Goal: Task Accomplishment & Management: Manage account settings

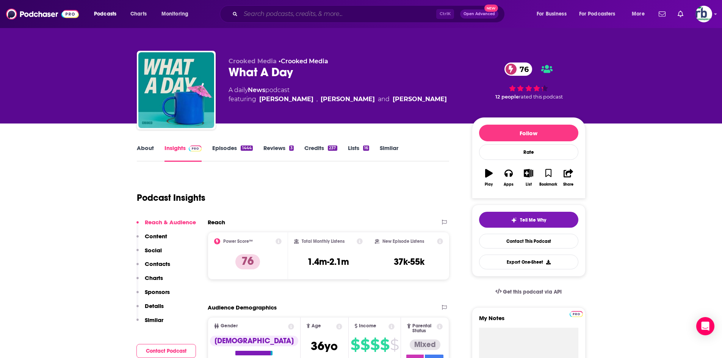
click at [273, 14] on input "Search podcasts, credits, & more..." at bounding box center [339, 14] width 196 height 12
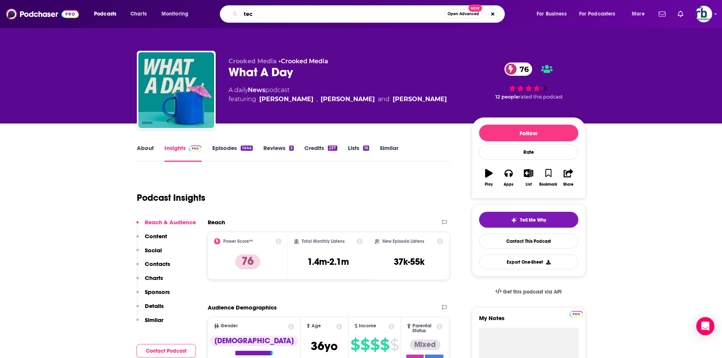
type input "tech"
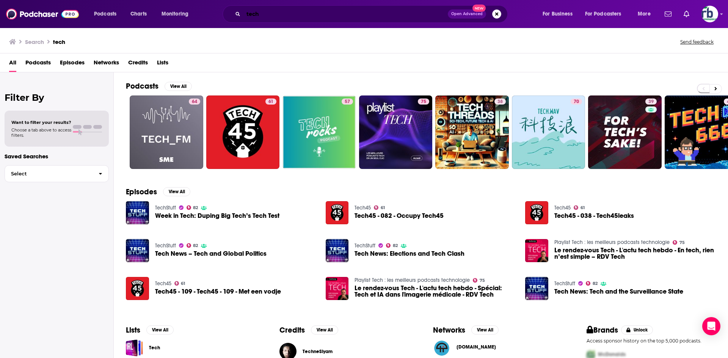
click at [276, 16] on input "tech" at bounding box center [345, 14] width 204 height 12
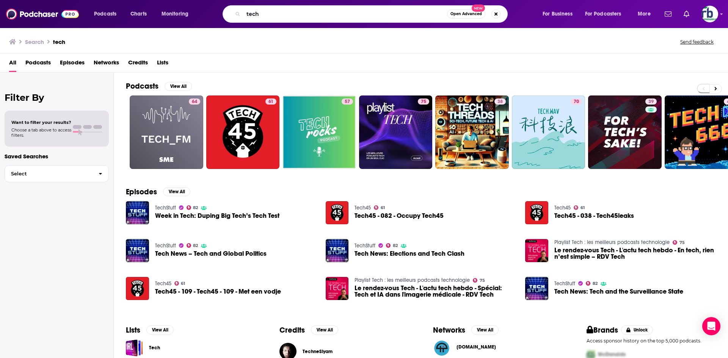
click at [34, 65] on span "Podcasts" at bounding box center [37, 64] width 25 height 16
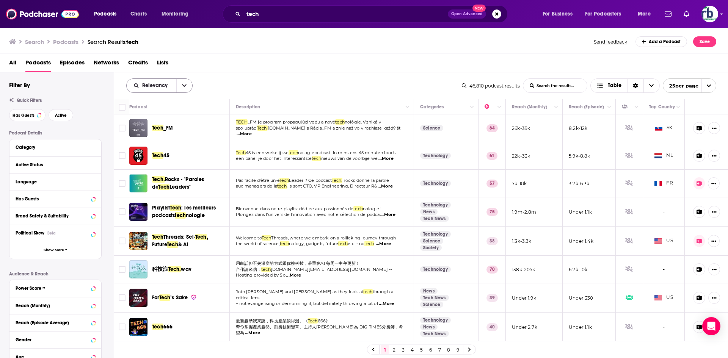
click at [185, 86] on icon "open menu" at bounding box center [184, 86] width 5 height 3
click at [162, 149] on span "Power Score" at bounding box center [164, 150] width 45 height 4
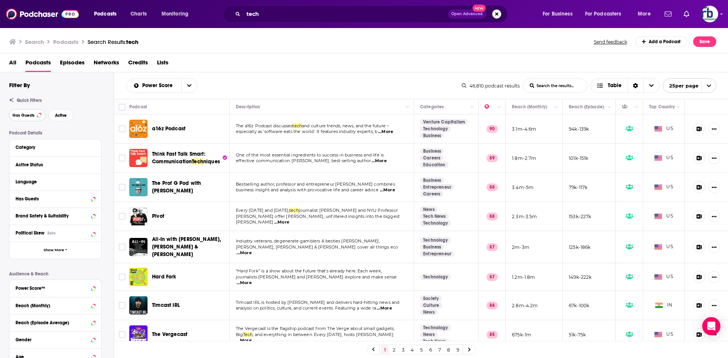
click at [36, 113] on button "Has Guests" at bounding box center [27, 115] width 36 height 12
drag, startPoint x: 166, startPoint y: 219, endPoint x: 155, endPoint y: 218, distance: 11.0
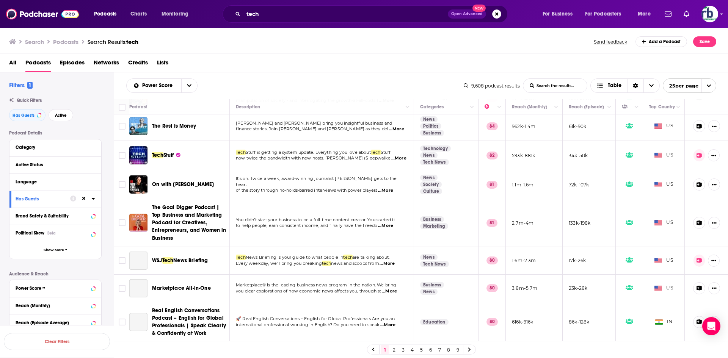
scroll to position [303, 0]
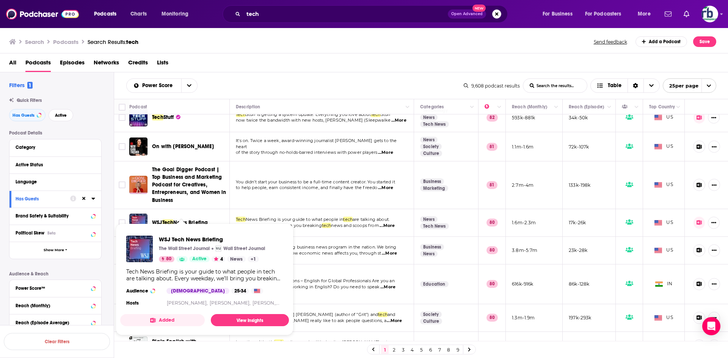
drag, startPoint x: 193, startPoint y: 223, endPoint x: 346, endPoint y: 72, distance: 214.4
click at [346, 72] on div "Power Score List Search Input Search the results... Table 9,608 podcast results…" at bounding box center [421, 85] width 614 height 27
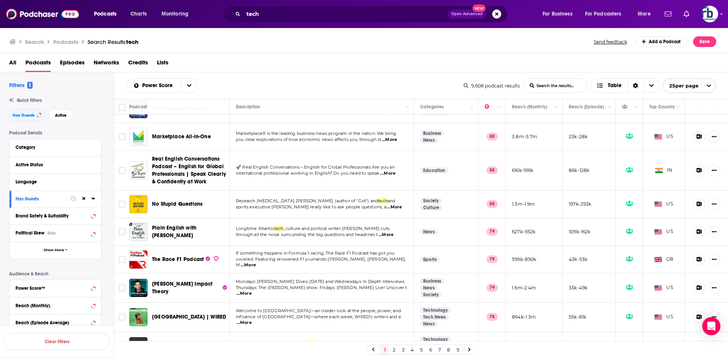
scroll to position [520, 0]
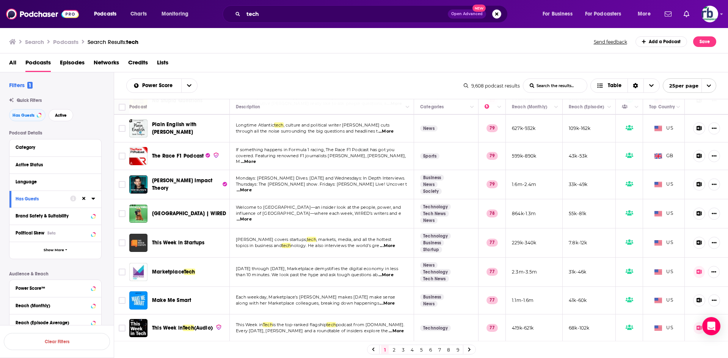
click at [392, 349] on link "2" at bounding box center [394, 349] width 8 height 9
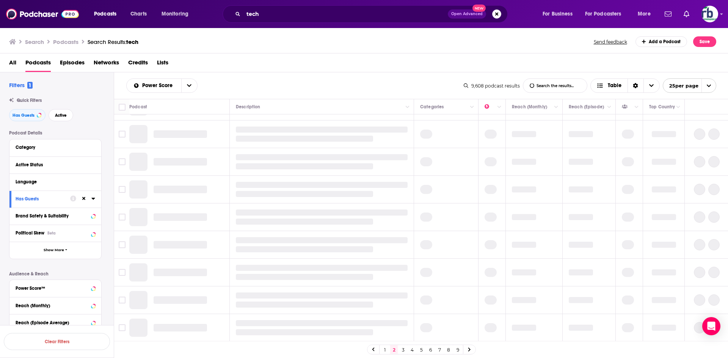
click at [393, 351] on link "2" at bounding box center [394, 349] width 8 height 9
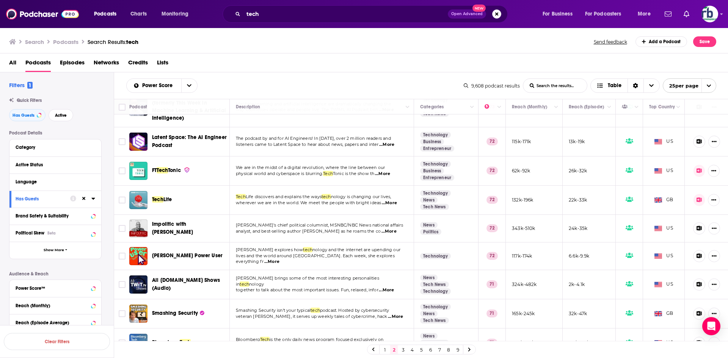
scroll to position [463, 0]
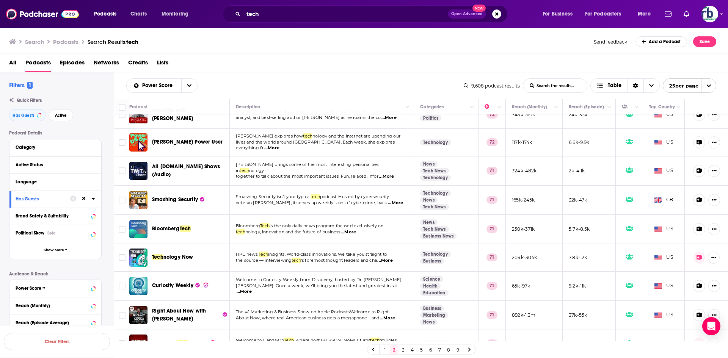
drag, startPoint x: 403, startPoint y: 349, endPoint x: 66, endPoint y: 0, distance: 484.3
click at [403, 349] on link "3" at bounding box center [403, 349] width 8 height 9
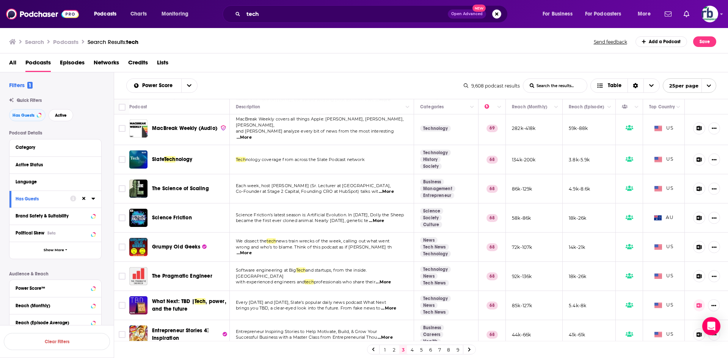
scroll to position [498, 0]
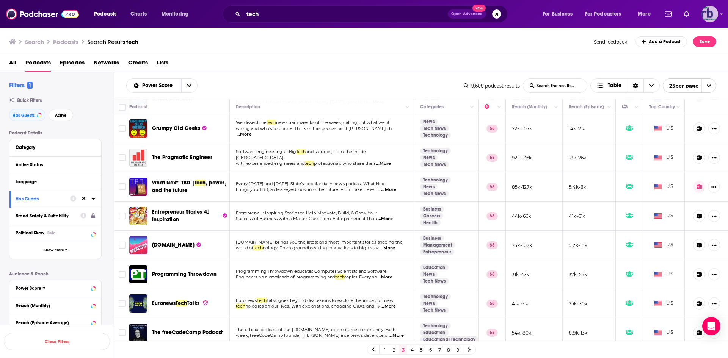
click at [707, 15] on img "Logged in as johannarb" at bounding box center [709, 14] width 17 height 17
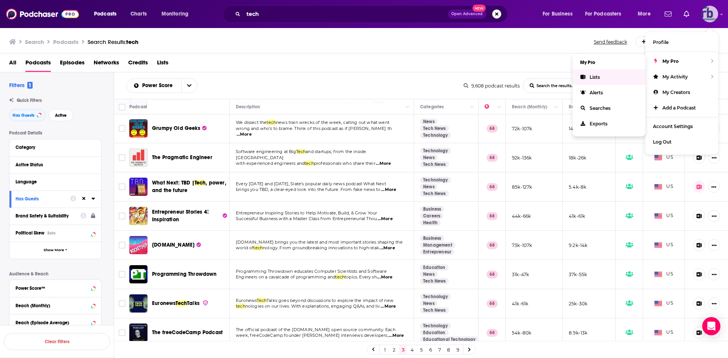
click at [591, 76] on span "Lists" at bounding box center [594, 77] width 10 height 6
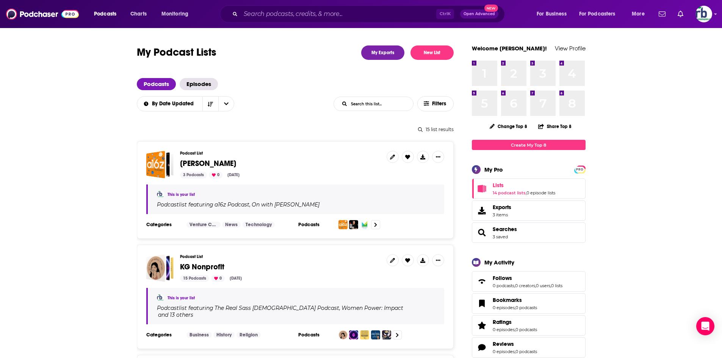
click at [230, 164] on span "[PERSON_NAME]" at bounding box center [208, 163] width 56 height 9
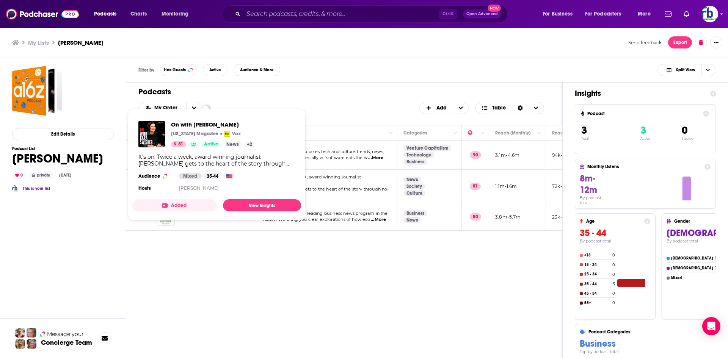
drag, startPoint x: 206, startPoint y: 181, endPoint x: 161, endPoint y: 266, distance: 96.3
click at [161, 266] on div "Podcasts Add My Order Customize Your List Order Select the “My Order” sort and …" at bounding box center [344, 250] width 436 height 335
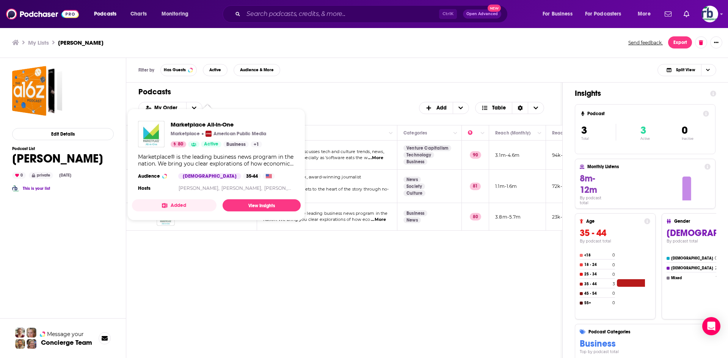
drag, startPoint x: 195, startPoint y: 210, endPoint x: 188, endPoint y: 239, distance: 30.5
click at [179, 265] on div "Podcasts Add My Order Customize Your List Order Select the “My Order” sort and …" at bounding box center [344, 250] width 436 height 335
drag, startPoint x: 203, startPoint y: 209, endPoint x: 192, endPoint y: 238, distance: 30.8
click at [192, 238] on div "Podcasts Add My Order Customize Your List Order Select the “My Order” sort and …" at bounding box center [344, 250] width 436 height 335
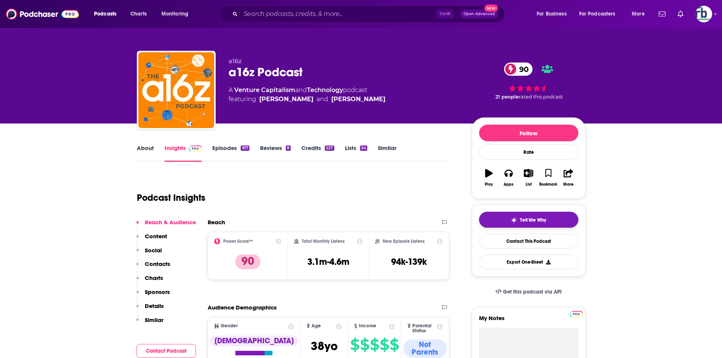
click at [525, 221] on span "Tell Me Why" at bounding box center [533, 220] width 26 height 6
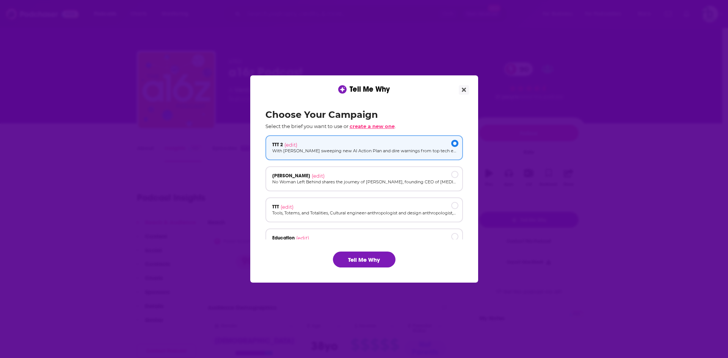
click at [373, 127] on span "create a new one" at bounding box center [371, 126] width 45 height 6
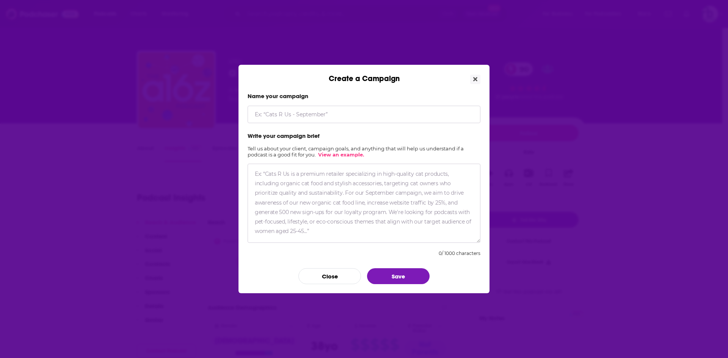
click at [331, 116] on input "Create a Campaign" at bounding box center [363, 114] width 233 height 17
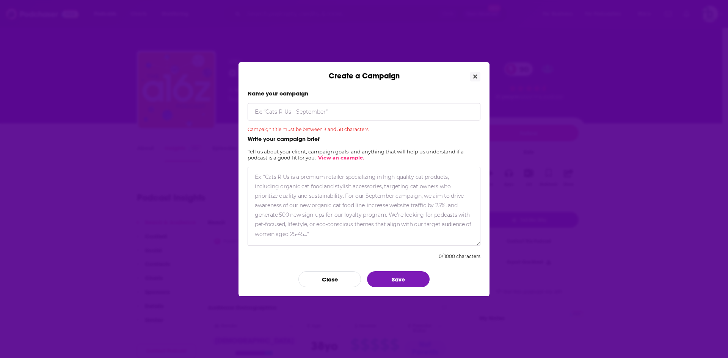
click at [312, 185] on textarea "Create a Campaign" at bounding box center [363, 206] width 233 height 79
paste textarea "platform mindset is a way for today’s technology organizations to rethink their…"
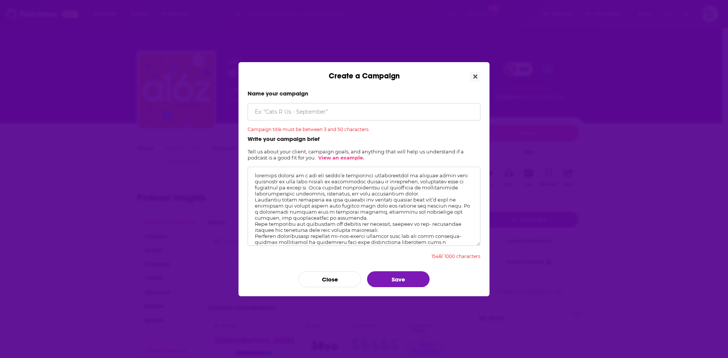
click at [256, 175] on textarea "Create a Campaign" at bounding box center [363, 206] width 233 height 79
click at [255, 177] on textarea "Create a Campaign" at bounding box center [363, 206] width 233 height 79
paste textarea "Gone are the days when companies could consider the development and use of tech…"
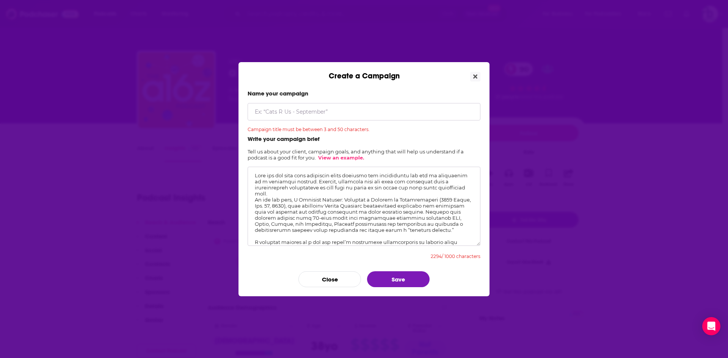
scroll to position [144, 0]
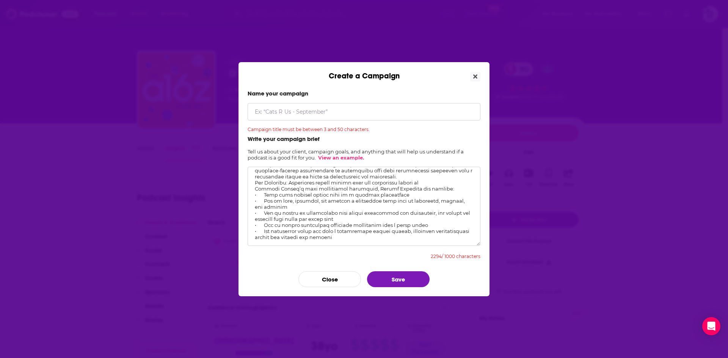
click at [401, 230] on textarea "Create a Campaign" at bounding box center [363, 206] width 233 height 79
paste textarea "MARCUS FONTOURA has spent more than 20 years in big tech companies and has been…"
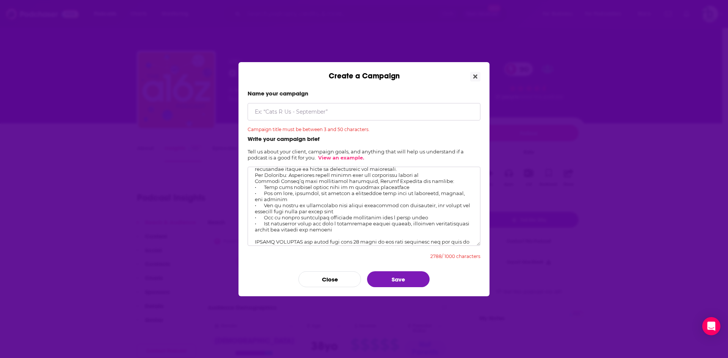
scroll to position [0, 0]
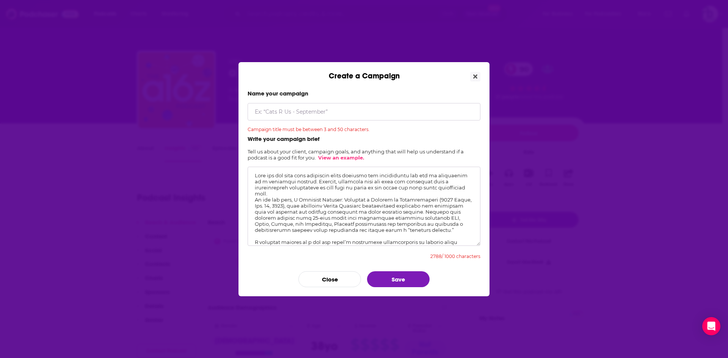
drag, startPoint x: 390, startPoint y: 238, endPoint x: 302, endPoint y: 193, distance: 98.7
click at [233, 124] on div "Create a Campaign Name your campaign Campaign title must be between 3 and 50 ch…" at bounding box center [364, 179] width 728 height 358
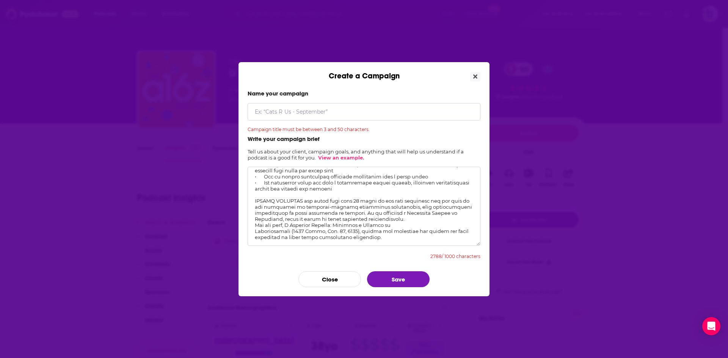
scroll to position [9, 0]
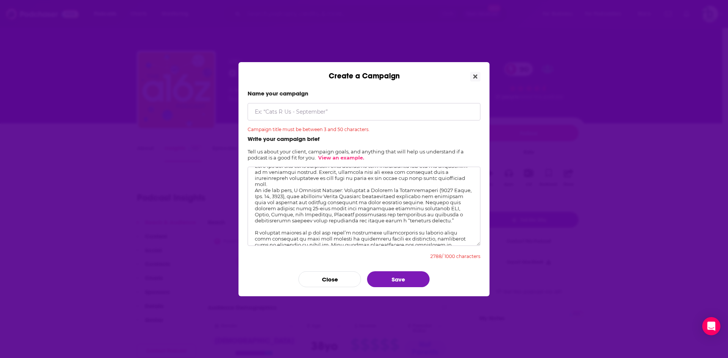
paste textarea "Gone are the days when technology could be treated as secondary. In A Platform …"
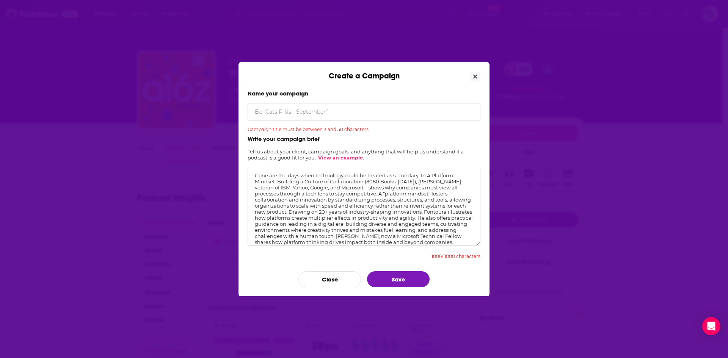
scroll to position [23, 0]
drag, startPoint x: 293, startPoint y: 226, endPoint x: 223, endPoint y: 223, distance: 69.8
click at [224, 223] on div "Create a Campaign Name your campaign Campaign title must be between 3 and 50 ch…" at bounding box center [364, 179] width 728 height 358
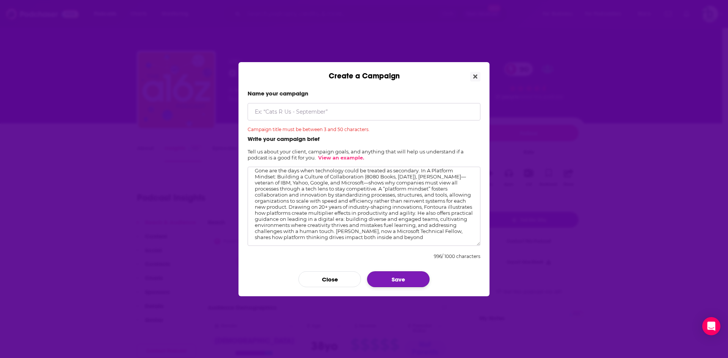
type textarea "Gone are the days when technology could be treated as secondary. In A Platform …"
click at [395, 280] on button "Save" at bounding box center [398, 279] width 63 height 16
click at [395, 276] on button "Save" at bounding box center [398, 279] width 63 height 16
click at [301, 109] on input "Create a Campaign" at bounding box center [363, 111] width 233 height 17
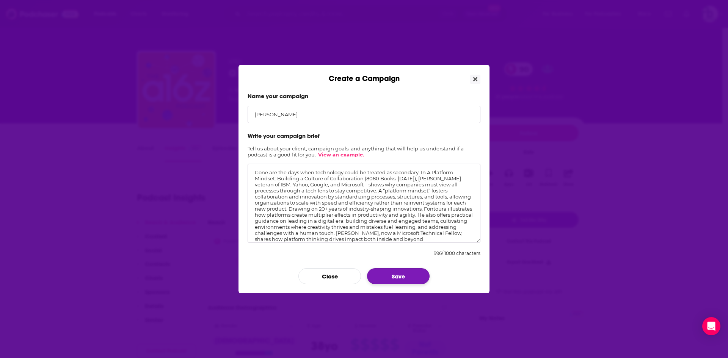
type input "[PERSON_NAME]"
click at [395, 273] on button "Save" at bounding box center [398, 276] width 63 height 16
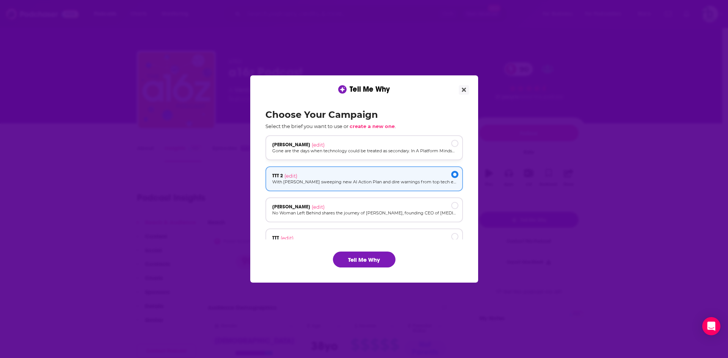
click at [453, 145] on div "[object Object]" at bounding box center [454, 143] width 7 height 7
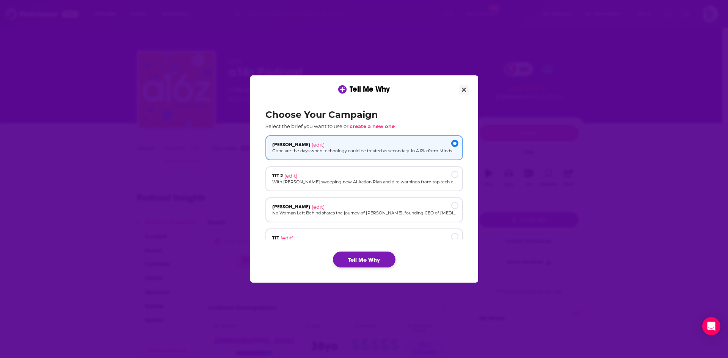
click at [369, 259] on button "Tell Me Why" at bounding box center [364, 260] width 63 height 16
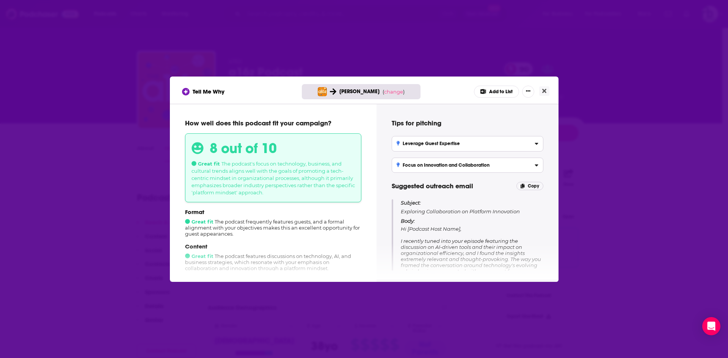
click at [494, 91] on button "Add to List" at bounding box center [496, 92] width 45 height 12
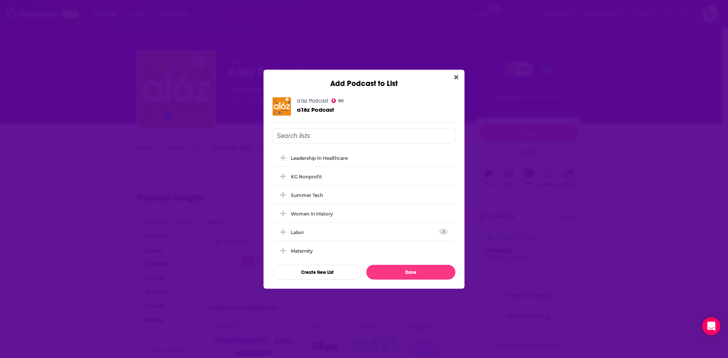
scroll to position [151, 0]
click at [328, 268] on button "Create New List" at bounding box center [317, 272] width 89 height 15
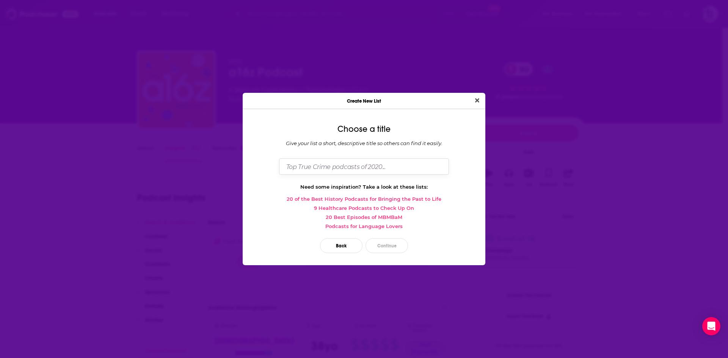
click at [338, 167] on input "Dialog" at bounding box center [364, 166] width 170 height 16
type input "[PERSON_NAME]"
click at [396, 250] on button "Continue" at bounding box center [386, 245] width 42 height 15
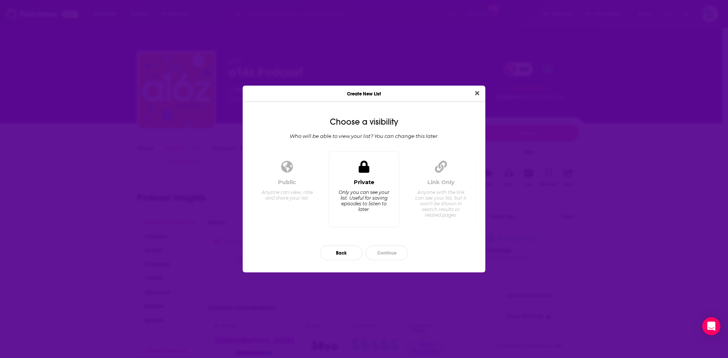
click at [359, 200] on div "Only you can see your list. Useful for saving episodes to listen to later." at bounding box center [364, 201] width 52 height 23
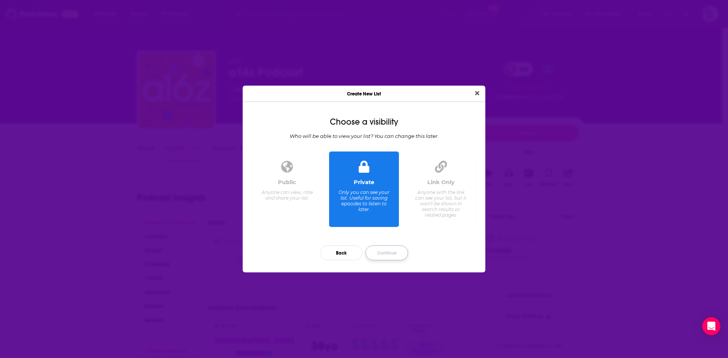
click at [392, 257] on button "Continue" at bounding box center [386, 253] width 42 height 15
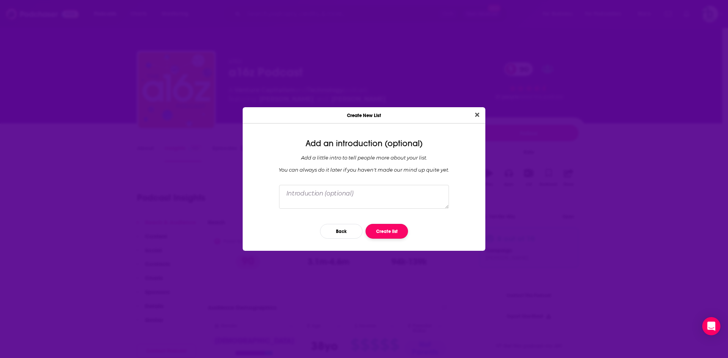
click at [388, 232] on button "Create list" at bounding box center [386, 231] width 42 height 15
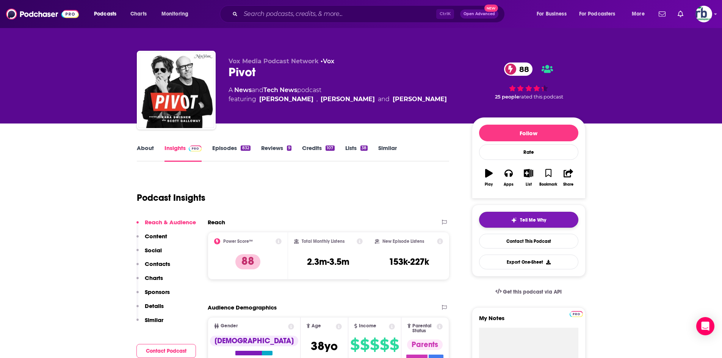
click at [551, 219] on button "Tell Me Why" at bounding box center [528, 220] width 99 height 16
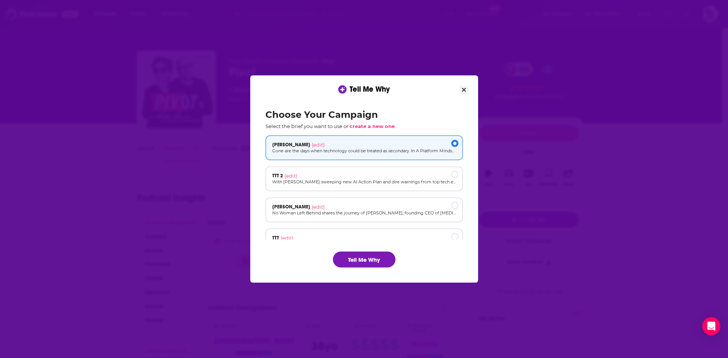
click at [381, 261] on button "Tell Me Why" at bounding box center [364, 260] width 63 height 16
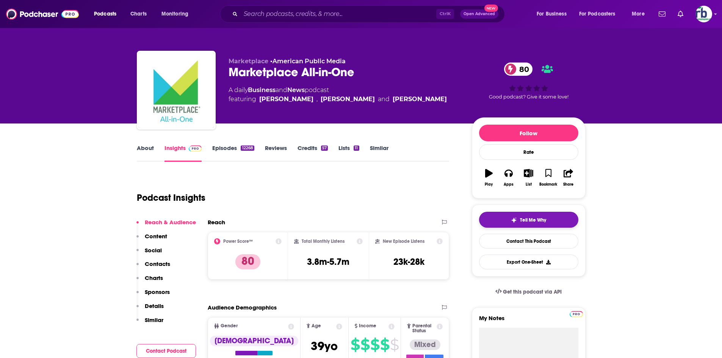
click at [511, 219] on img "button" at bounding box center [514, 220] width 6 height 6
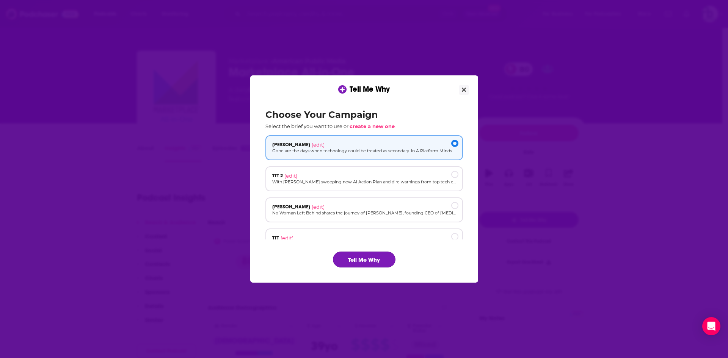
click at [363, 260] on button "Tell Me Why" at bounding box center [364, 260] width 63 height 16
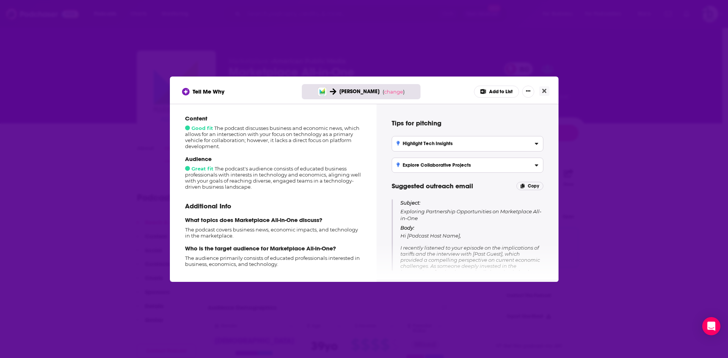
scroll to position [139, 0]
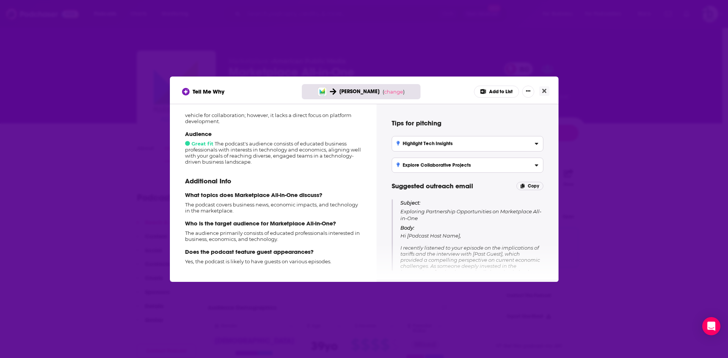
click at [498, 90] on button "Add to List" at bounding box center [496, 92] width 45 height 12
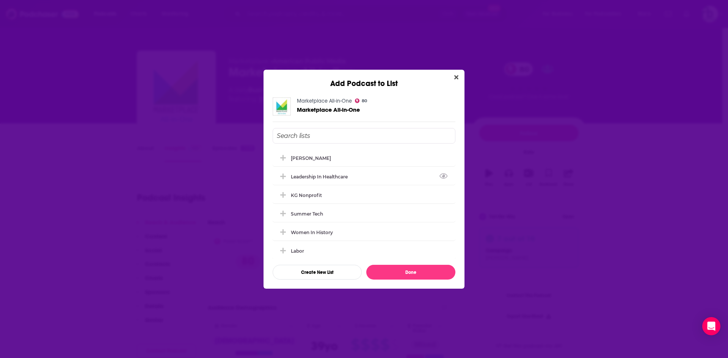
drag, startPoint x: 310, startPoint y: 158, endPoint x: 392, endPoint y: 231, distance: 110.4
click at [310, 158] on div "[PERSON_NAME]" at bounding box center [311, 158] width 40 height 6
click at [409, 274] on button "Done" at bounding box center [410, 272] width 89 height 15
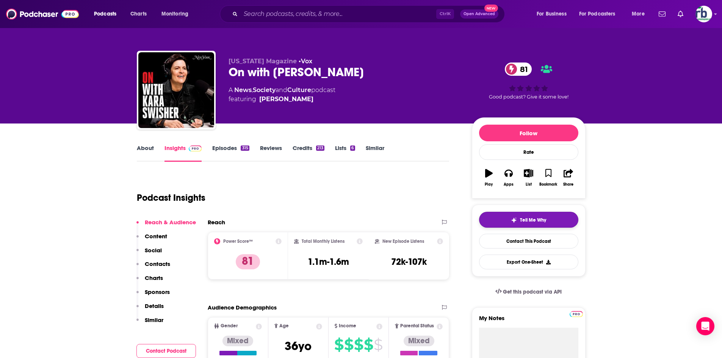
click at [506, 221] on button "Tell Me Why" at bounding box center [528, 220] width 99 height 16
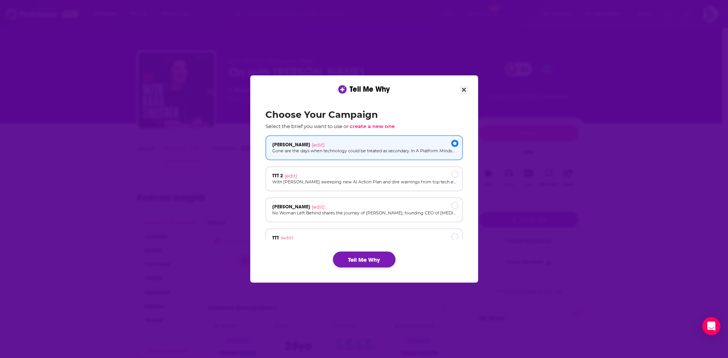
click at [362, 259] on button "Tell Me Why" at bounding box center [364, 260] width 63 height 16
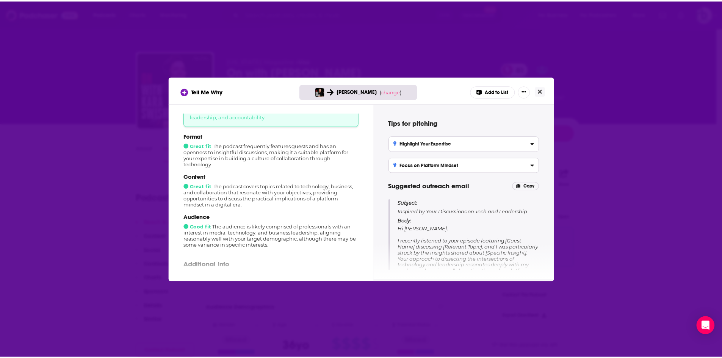
scroll to position [147, 0]
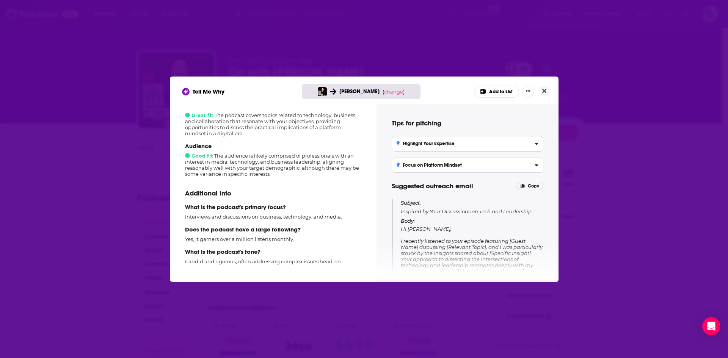
click at [493, 91] on button "Add to List" at bounding box center [496, 92] width 45 height 12
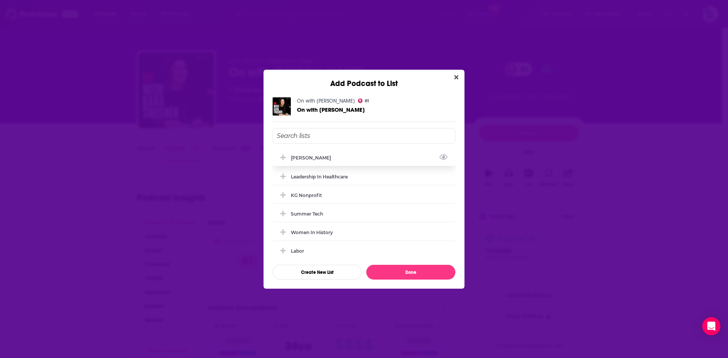
click at [310, 157] on div "[PERSON_NAME]" at bounding box center [313, 158] width 45 height 6
click at [387, 271] on button "Done" at bounding box center [410, 272] width 89 height 15
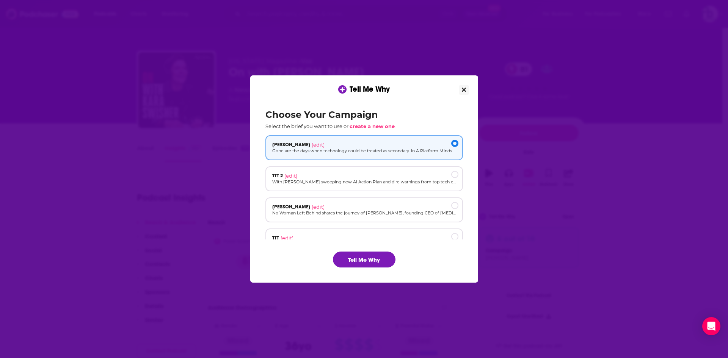
click at [463, 90] on icon "Close" at bounding box center [464, 90] width 4 height 4
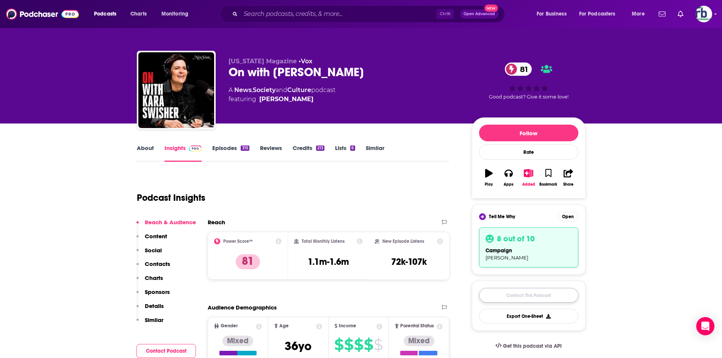
click at [543, 296] on link "Contact This Podcast" at bounding box center [528, 295] width 99 height 15
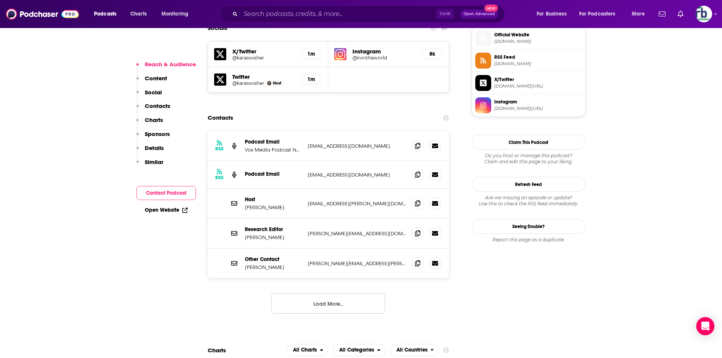
scroll to position [633, 0]
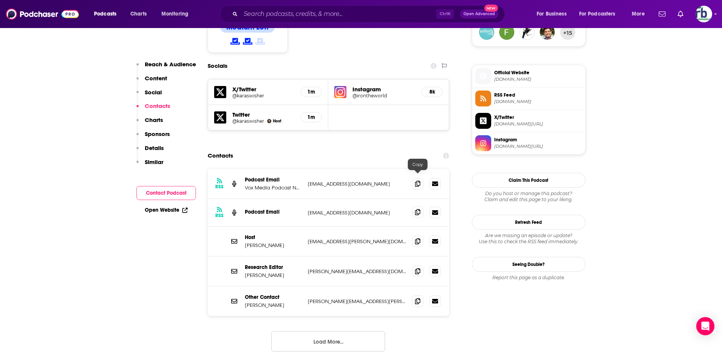
click at [416, 209] on icon at bounding box center [417, 212] width 5 height 6
drag, startPoint x: 418, startPoint y: 151, endPoint x: 429, endPoint y: 152, distance: 11.4
click at [418, 181] on icon at bounding box center [417, 184] width 5 height 6
click at [415, 238] on icon at bounding box center [417, 241] width 5 height 6
click at [417, 268] on icon at bounding box center [417, 271] width 5 height 6
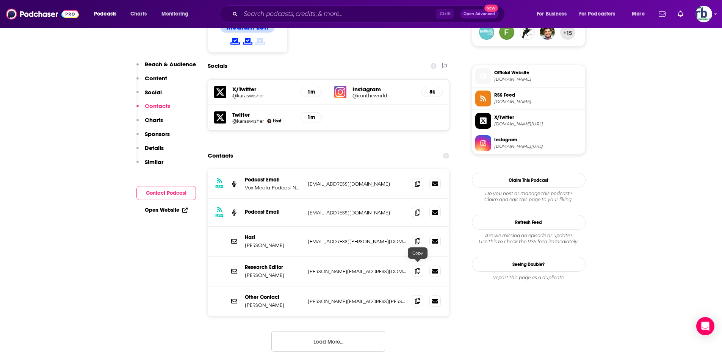
click at [422, 295] on span at bounding box center [417, 300] width 11 height 11
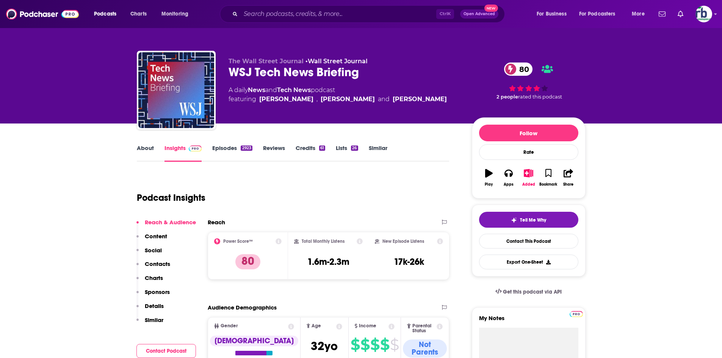
click at [507, 225] on button "Tell Me Why" at bounding box center [528, 220] width 99 height 16
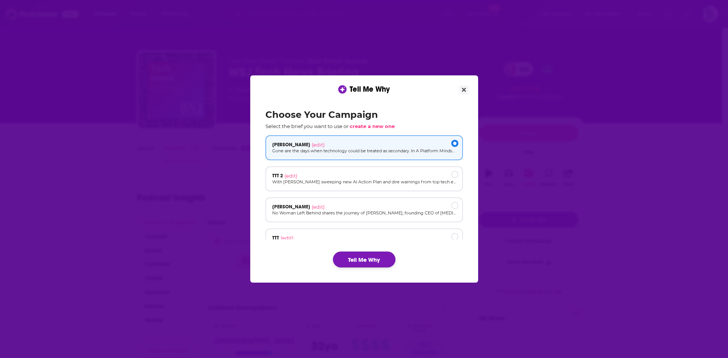
click at [368, 261] on button "Tell Me Why" at bounding box center [364, 260] width 63 height 16
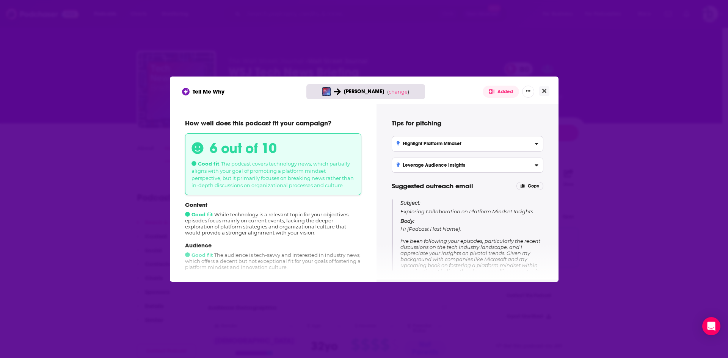
click at [498, 85] on div "Tell Me Why [PERSON_NAME] ( change ) Added" at bounding box center [364, 90] width 388 height 27
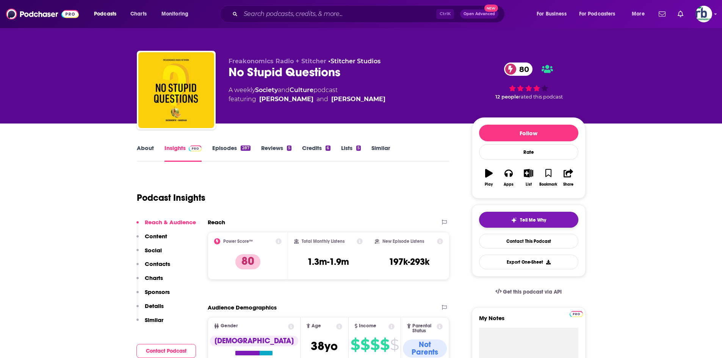
click at [519, 225] on button "Tell Me Why" at bounding box center [528, 220] width 99 height 16
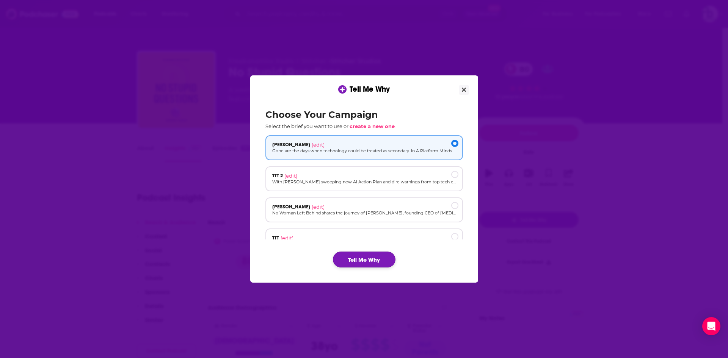
click at [359, 257] on button "Tell Me Why" at bounding box center [364, 260] width 63 height 16
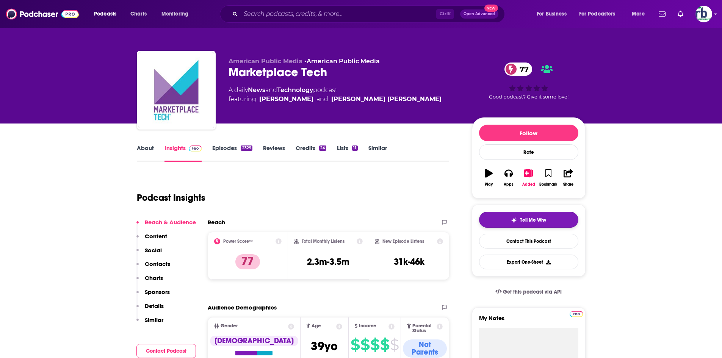
click at [524, 219] on span "Tell Me Why" at bounding box center [533, 220] width 26 height 6
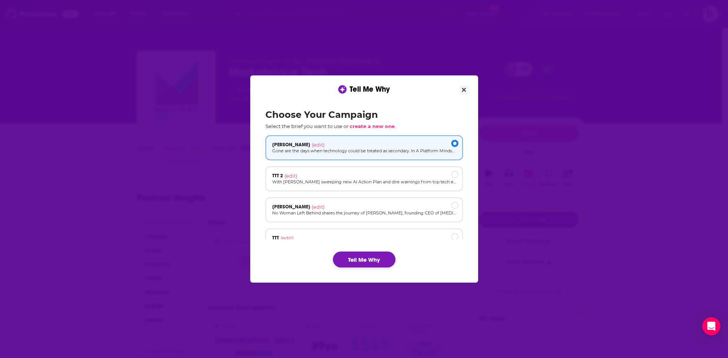
click at [343, 264] on button "Tell Me Why" at bounding box center [364, 260] width 63 height 16
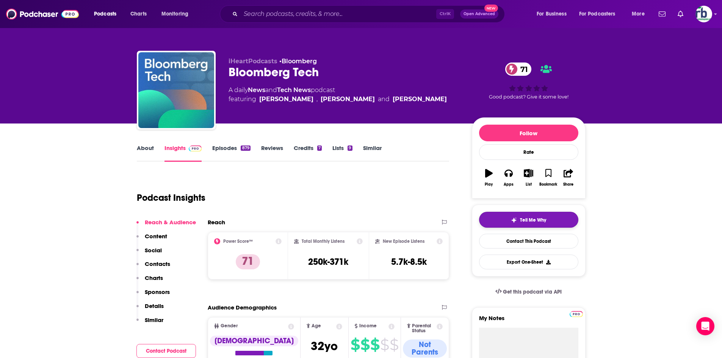
click at [512, 223] on button "Tell Me Why" at bounding box center [528, 220] width 99 height 16
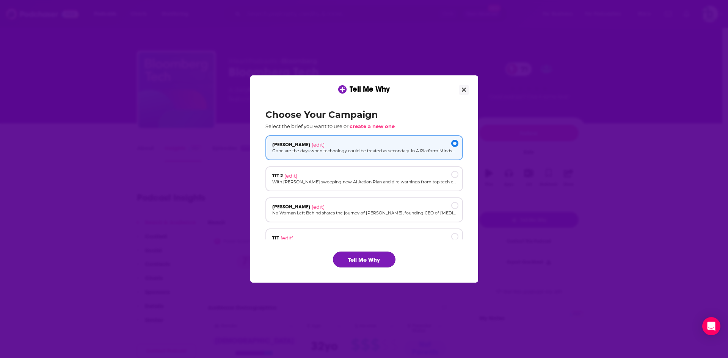
drag, startPoint x: 368, startPoint y: 265, endPoint x: 366, endPoint y: 260, distance: 5.6
click at [370, 264] on button "Tell Me Why" at bounding box center [364, 260] width 63 height 16
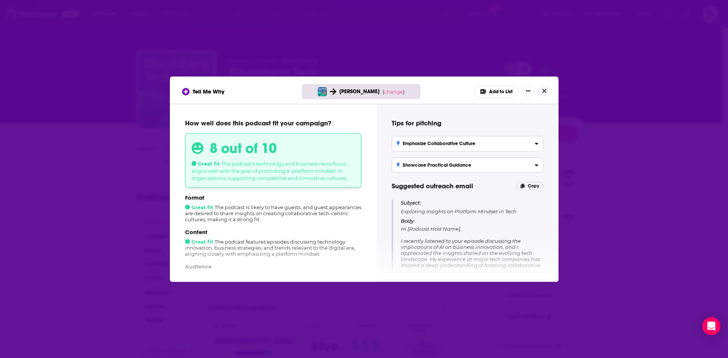
click at [506, 92] on button "Add to List" at bounding box center [496, 92] width 45 height 12
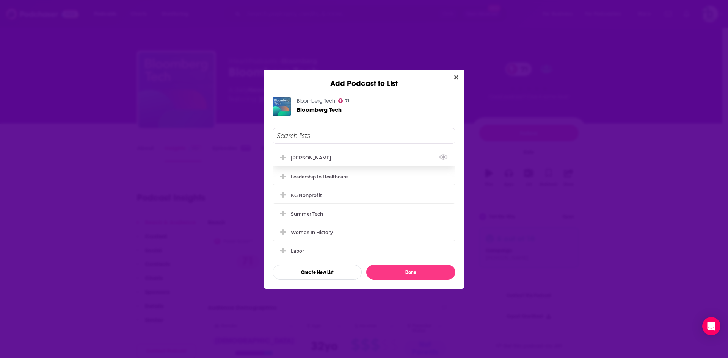
click at [290, 155] on button "Add Podcast To List" at bounding box center [284, 158] width 14 height 8
click at [424, 273] on button "Done" at bounding box center [410, 272] width 89 height 15
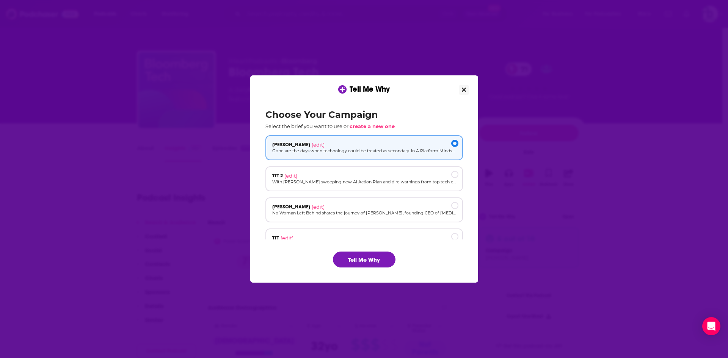
click at [464, 89] on icon "Close" at bounding box center [464, 90] width 4 height 4
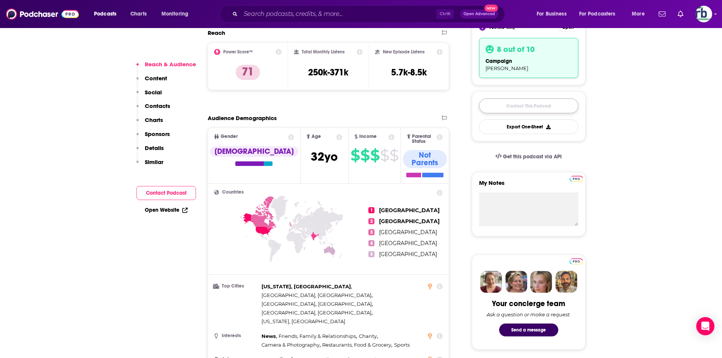
click at [526, 104] on link "Contact This Podcast" at bounding box center [528, 106] width 99 height 15
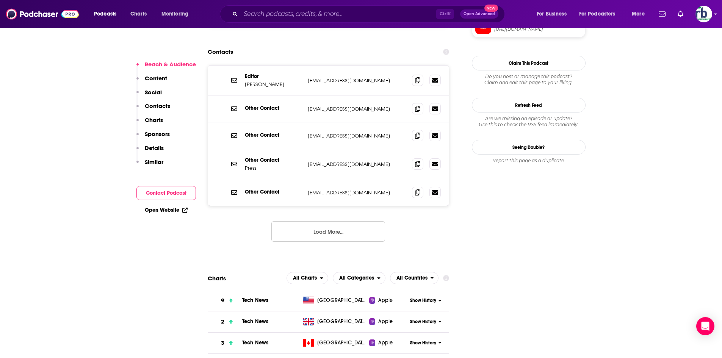
scroll to position [658, 0]
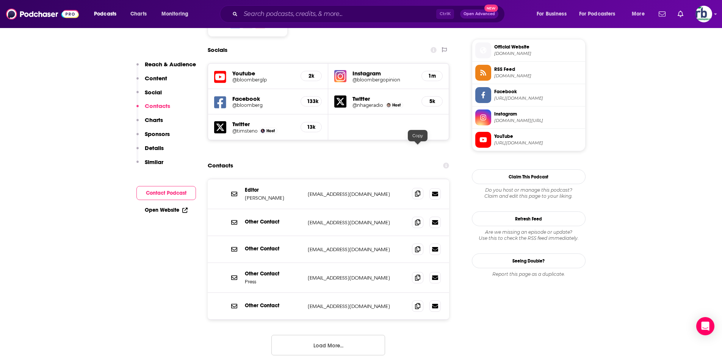
click at [416, 191] on icon at bounding box center [417, 194] width 5 height 6
click at [418, 219] on icon at bounding box center [417, 222] width 5 height 6
click at [418, 246] on icon at bounding box center [417, 249] width 5 height 6
click at [415, 274] on icon at bounding box center [417, 277] width 5 height 6
click at [418, 303] on icon at bounding box center [417, 306] width 5 height 6
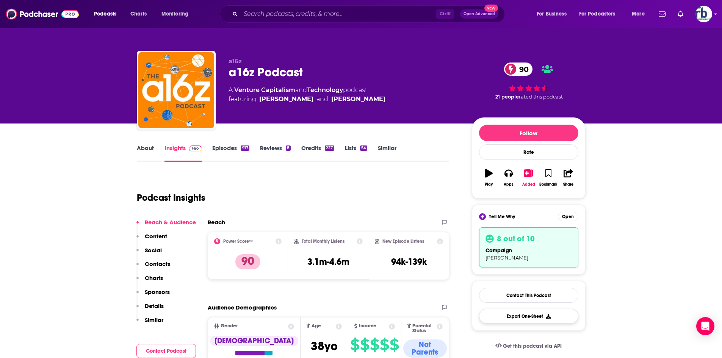
scroll to position [76, 0]
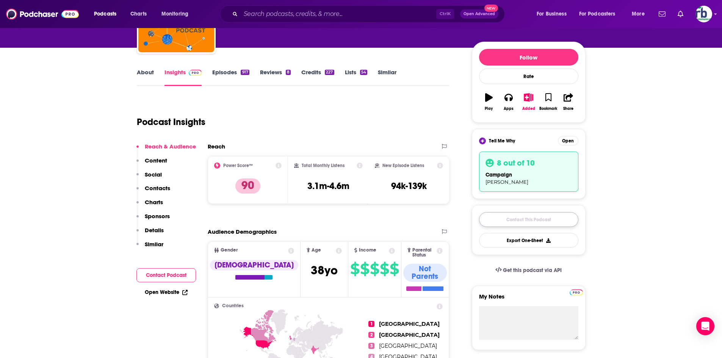
click at [540, 220] on link "Contact This Podcast" at bounding box center [528, 219] width 99 height 15
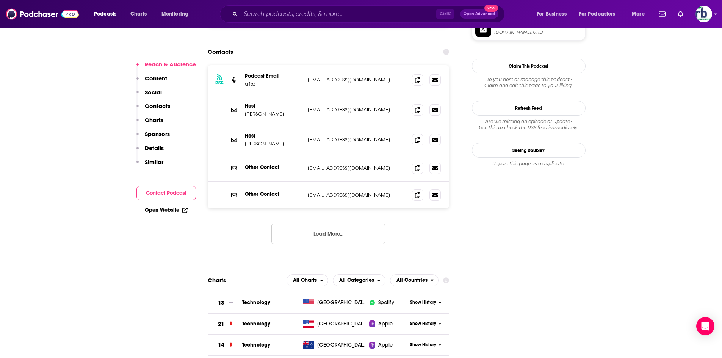
scroll to position [722, 0]
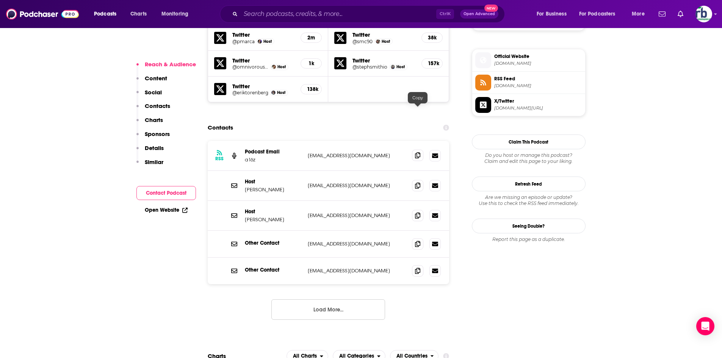
click at [419, 152] on icon at bounding box center [417, 155] width 5 height 6
click at [419, 182] on icon at bounding box center [417, 185] width 5 height 6
click at [416, 212] on icon at bounding box center [417, 215] width 5 height 6
click at [416, 241] on icon at bounding box center [417, 244] width 5 height 6
drag, startPoint x: 417, startPoint y: 226, endPoint x: 456, endPoint y: 221, distance: 39.3
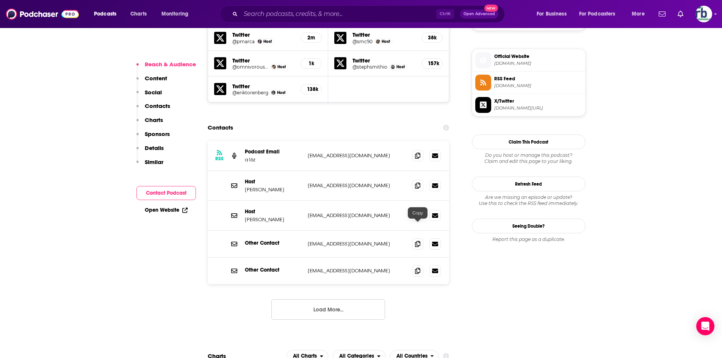
click at [417, 268] on icon at bounding box center [417, 271] width 5 height 6
